Goal: Navigation & Orientation: Find specific page/section

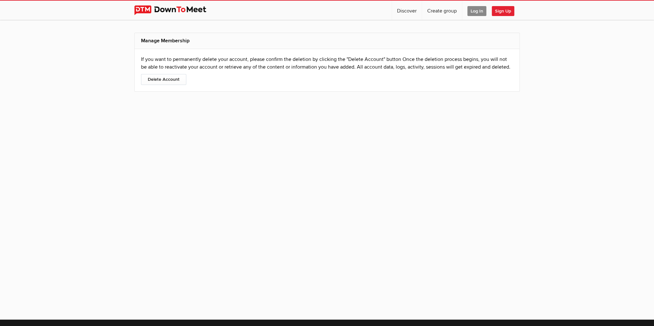
click at [478, 10] on span "Log In" at bounding box center [476, 11] width 19 height 10
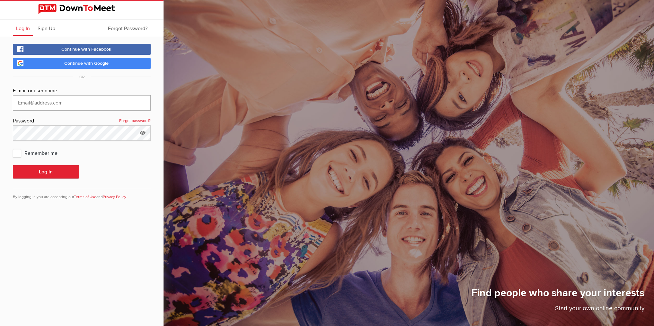
type input "[EMAIL_ADDRESS][DOMAIN_NAME]"
click at [64, 65] on span "Continue with Google" at bounding box center [86, 63] width 44 height 5
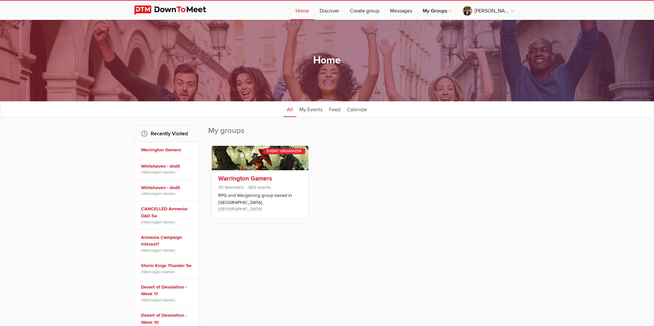
click at [241, 177] on link "Warrington Gamers" at bounding box center [245, 179] width 54 height 8
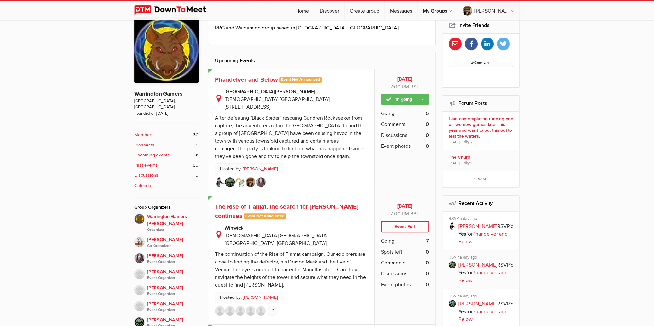
scroll to position [180, 0]
